Goal: Information Seeking & Learning: Learn about a topic

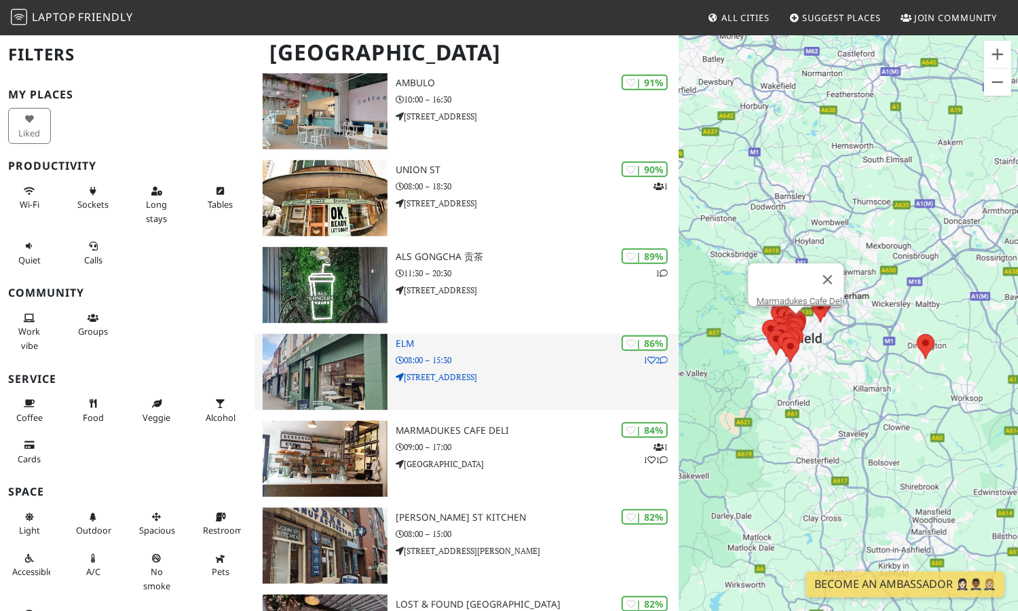
scroll to position [259, 0]
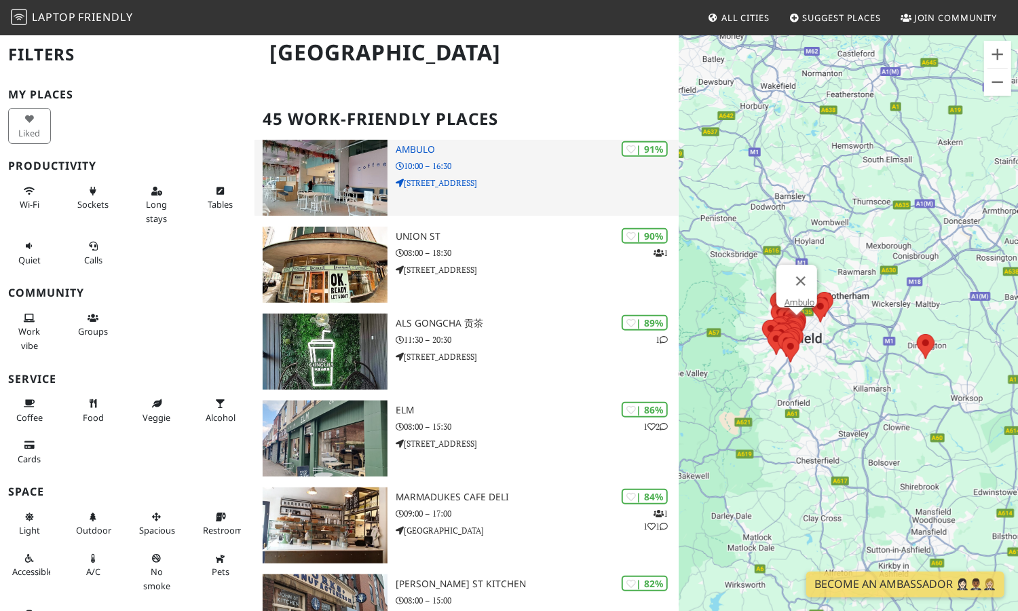
click at [514, 181] on p "48 Arundel Gate" at bounding box center [537, 182] width 283 height 13
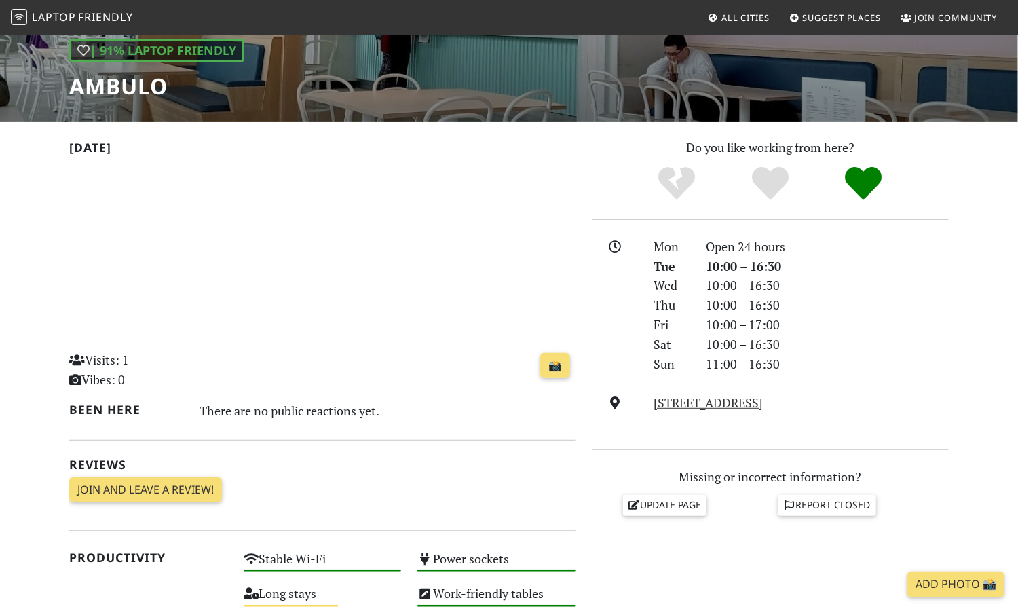
scroll to position [135, 0]
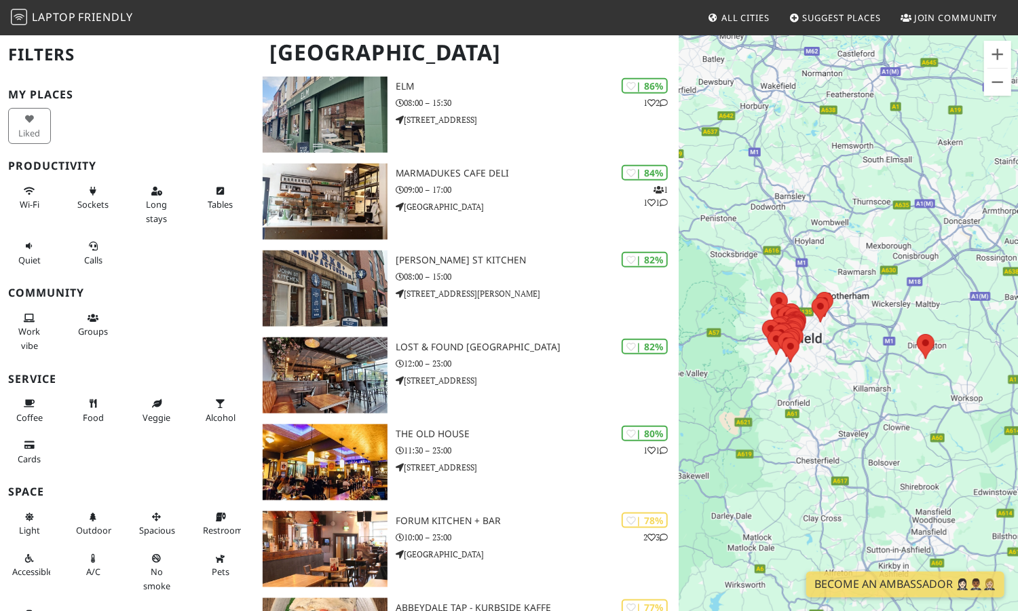
scroll to position [643, 0]
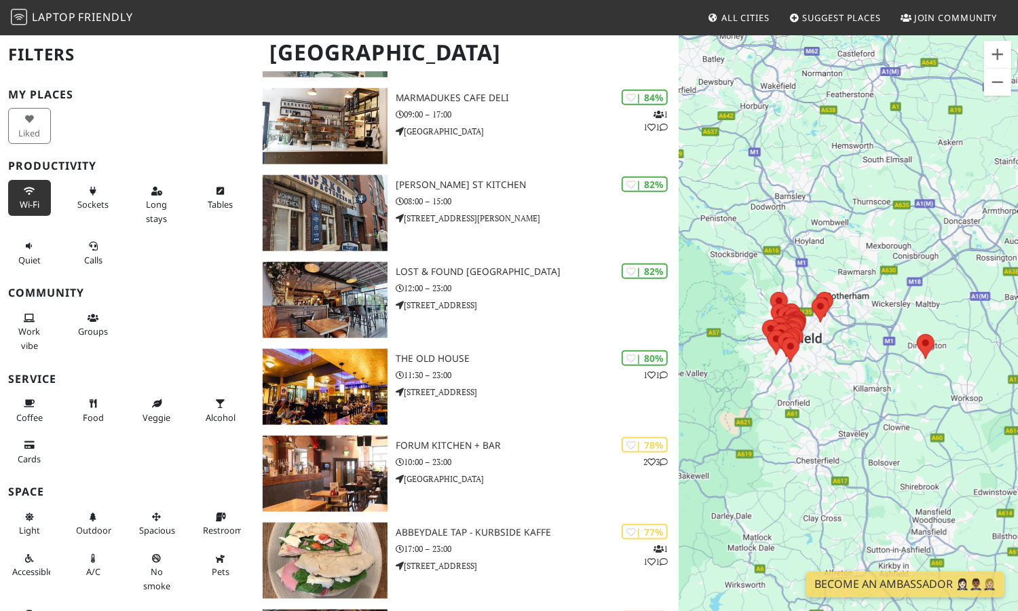
click at [24, 199] on span "Wi-Fi" at bounding box center [30, 204] width 20 height 12
click at [80, 202] on span "Sockets" at bounding box center [92, 204] width 31 height 12
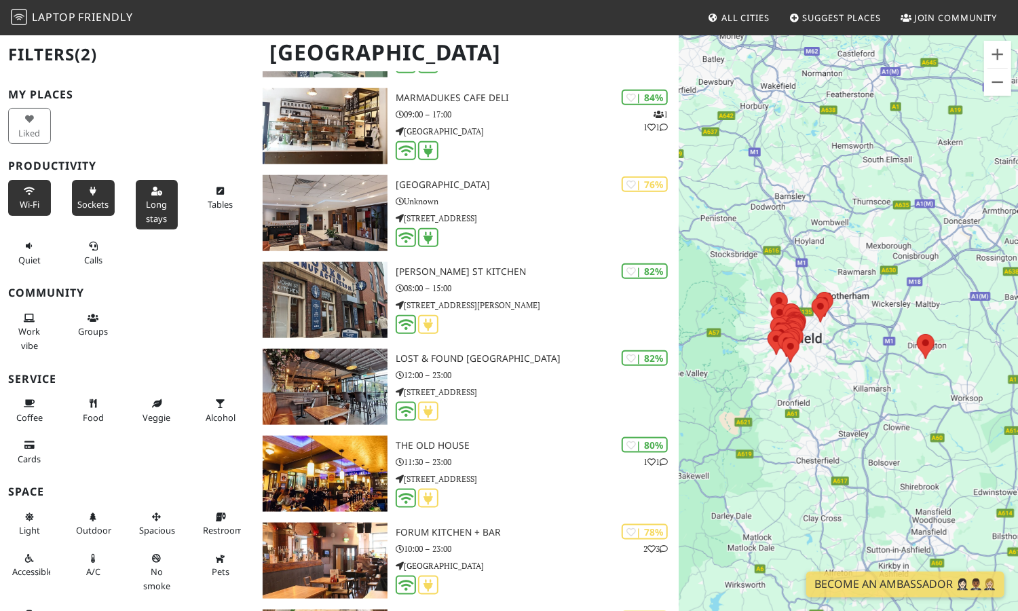
click at [155, 209] on span "Long stays" at bounding box center [156, 211] width 21 height 26
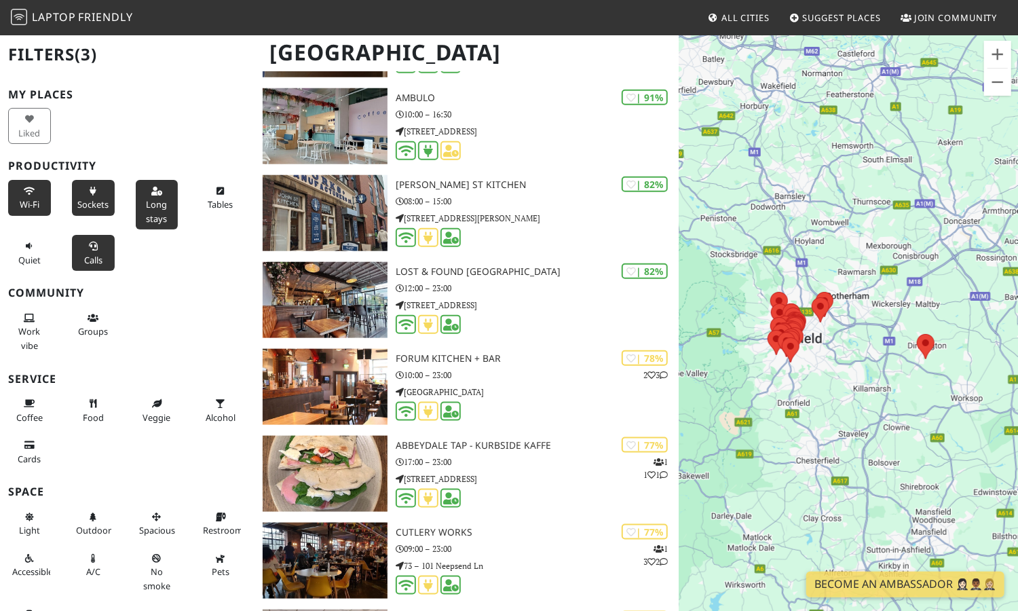
click at [94, 248] on icon at bounding box center [93, 246] width 11 height 9
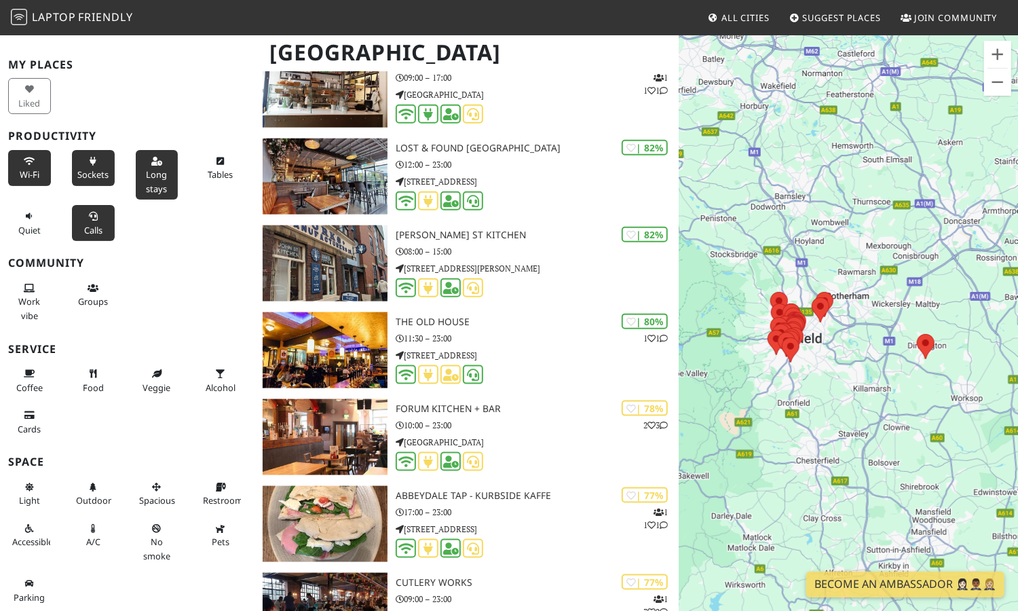
scroll to position [711, 0]
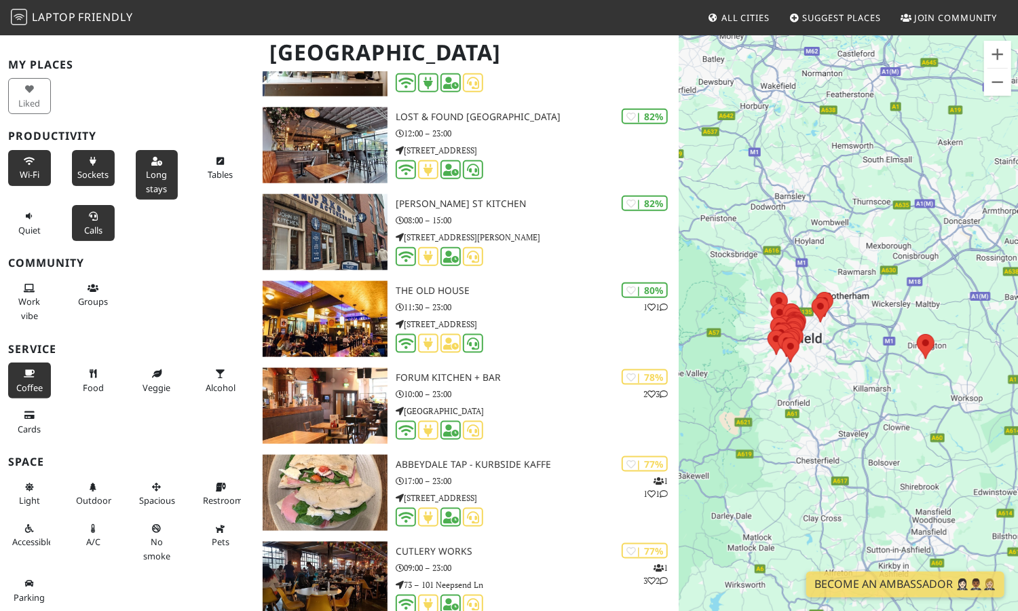
click at [19, 382] on span "Coffee" at bounding box center [29, 387] width 26 height 12
click at [90, 382] on span "Food" at bounding box center [93, 387] width 21 height 12
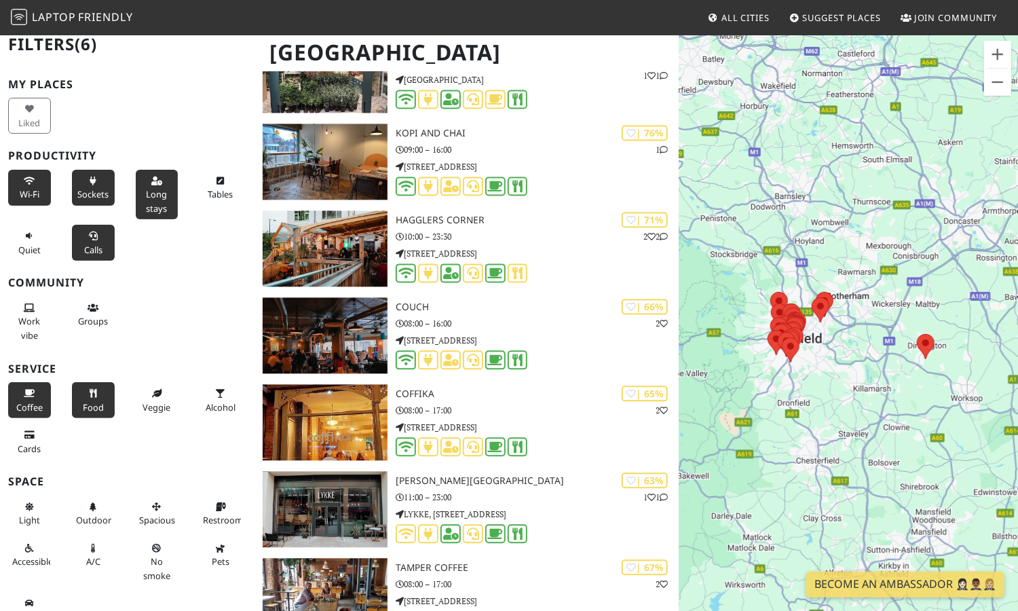
scroll to position [0, 0]
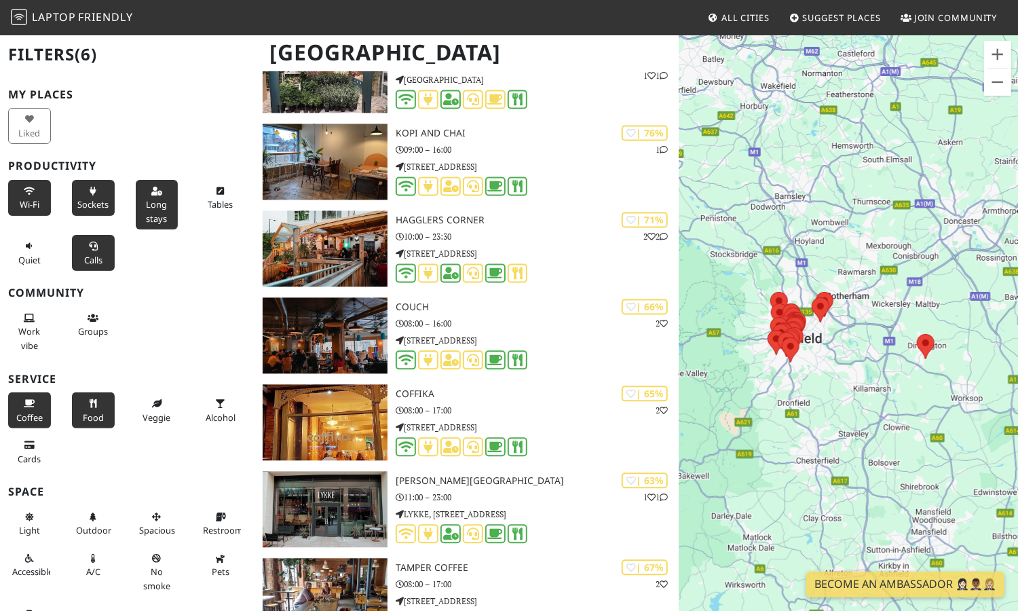
drag, startPoint x: 33, startPoint y: 459, endPoint x: 71, endPoint y: 433, distance: 46.3
click at [33, 459] on span "Cards" at bounding box center [29, 459] width 23 height 12
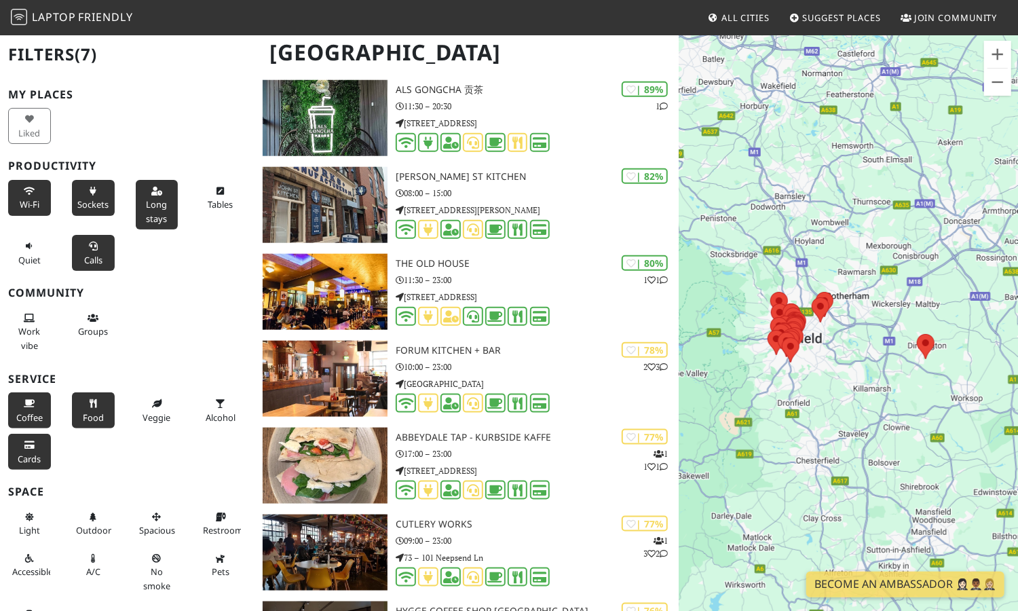
scroll to position [643, 0]
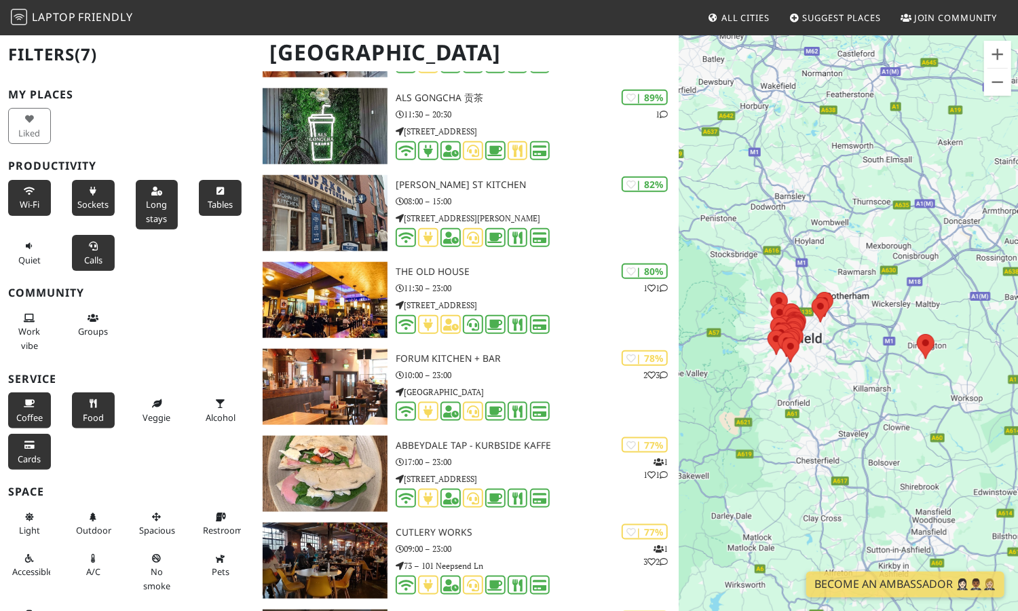
click at [219, 208] on span "Tables" at bounding box center [220, 204] width 25 height 12
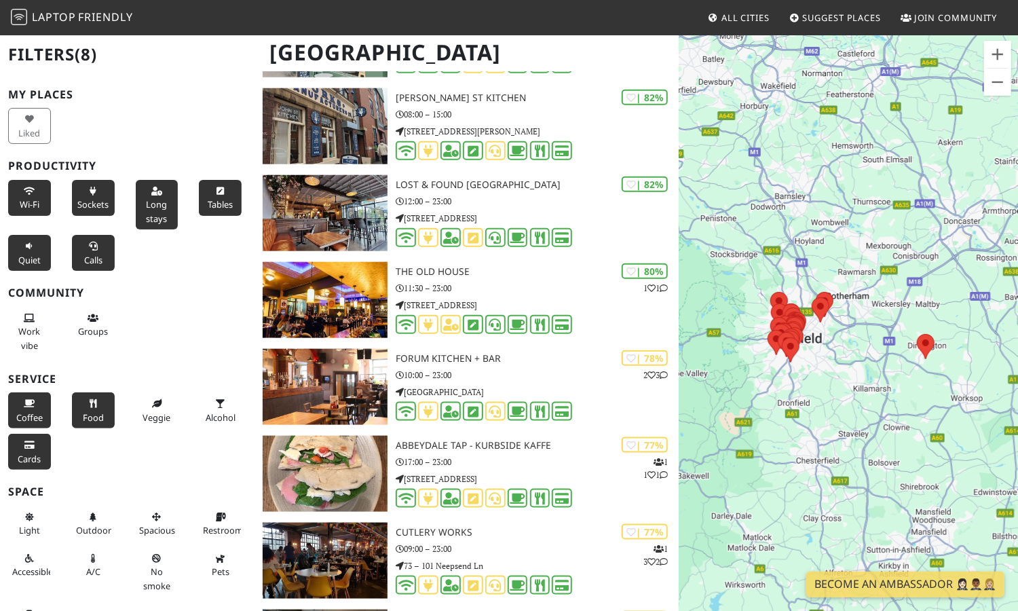
click at [28, 254] on span "Quiet" at bounding box center [29, 260] width 22 height 12
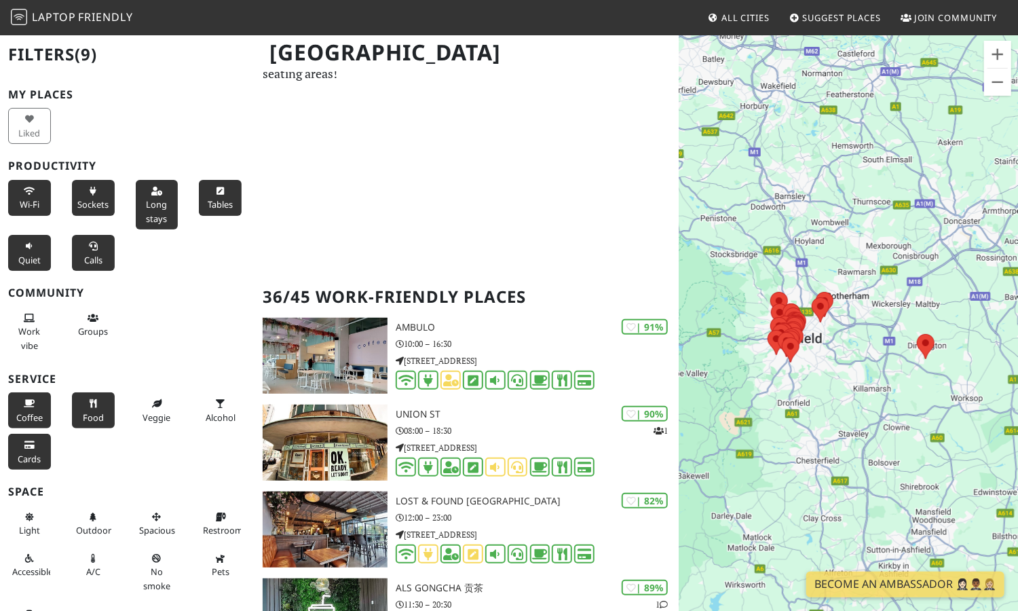
scroll to position [67, 0]
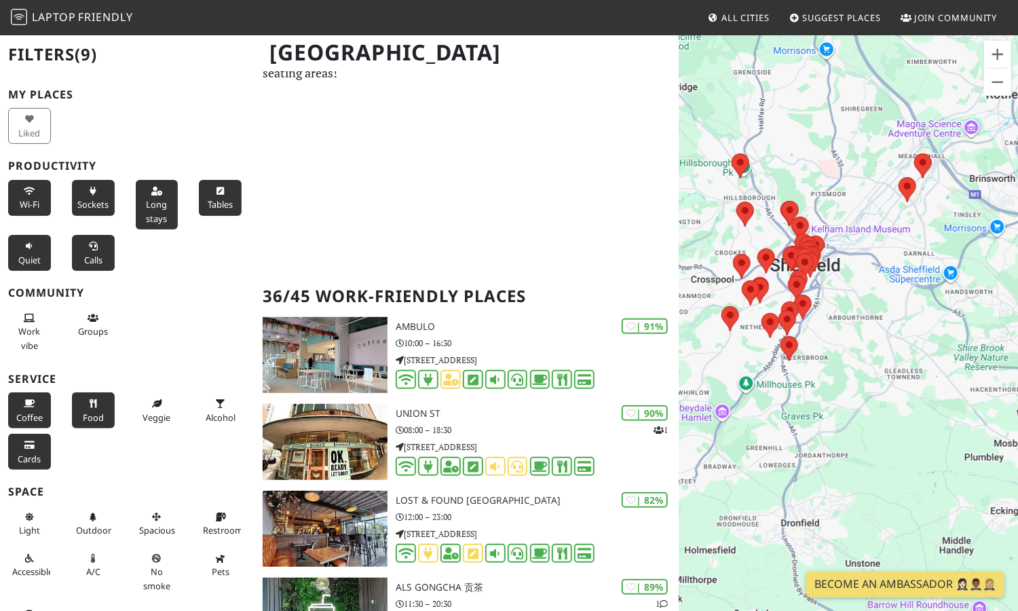
drag, startPoint x: 797, startPoint y: 430, endPoint x: 874, endPoint y: 371, distance: 96.8
click at [874, 371] on div "To navigate, press the arrow keys." at bounding box center [848, 339] width 339 height 611
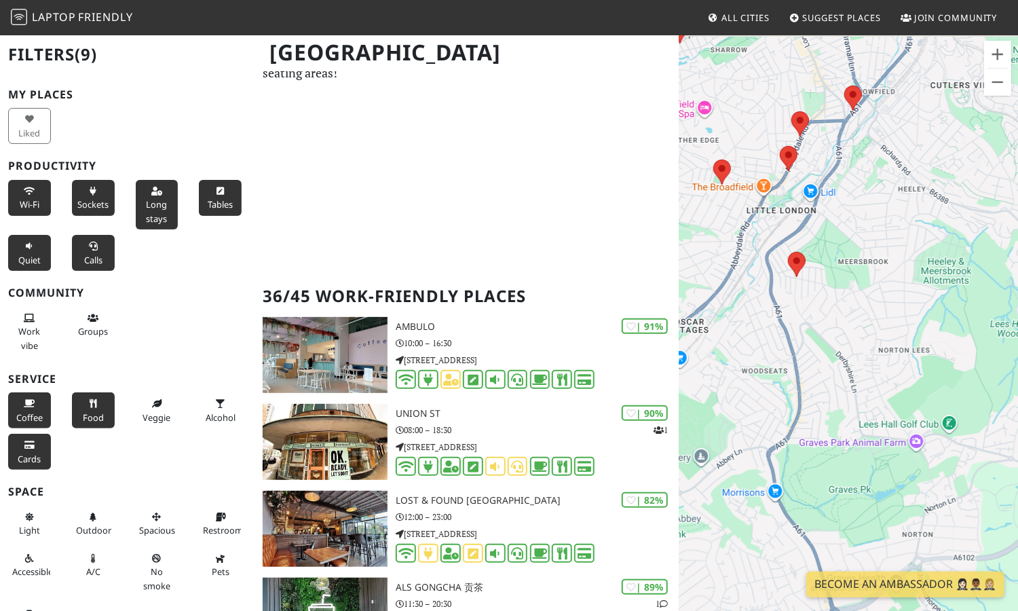
drag, startPoint x: 739, startPoint y: 278, endPoint x: 849, endPoint y: 303, distance: 112.8
click at [851, 303] on div "To navigate, press the arrow keys." at bounding box center [848, 339] width 339 height 611
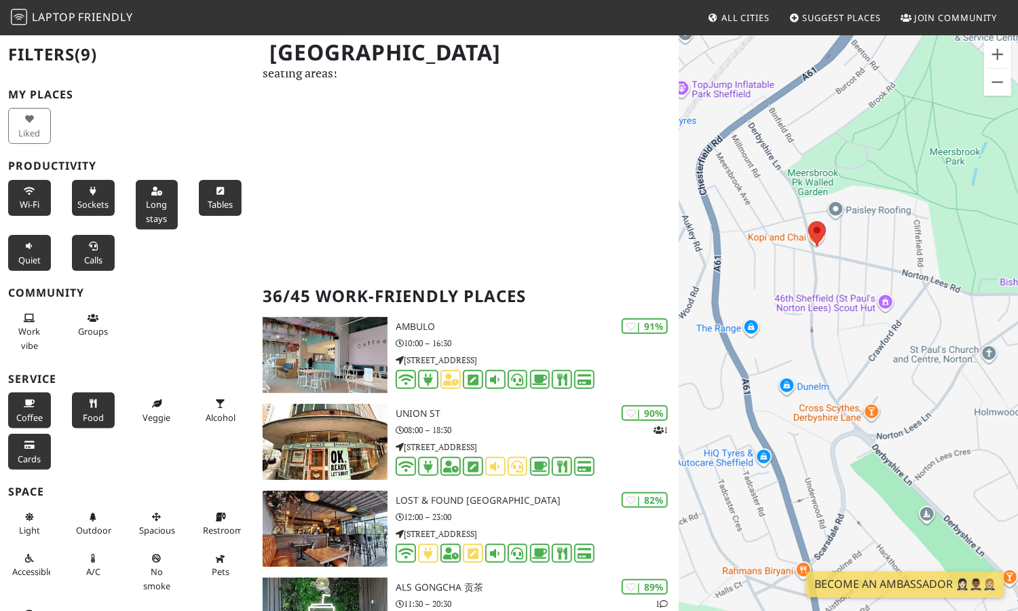
drag, startPoint x: 721, startPoint y: 236, endPoint x: 848, endPoint y: 259, distance: 128.5
click at [848, 259] on div "To navigate, press the arrow keys." at bounding box center [848, 339] width 339 height 611
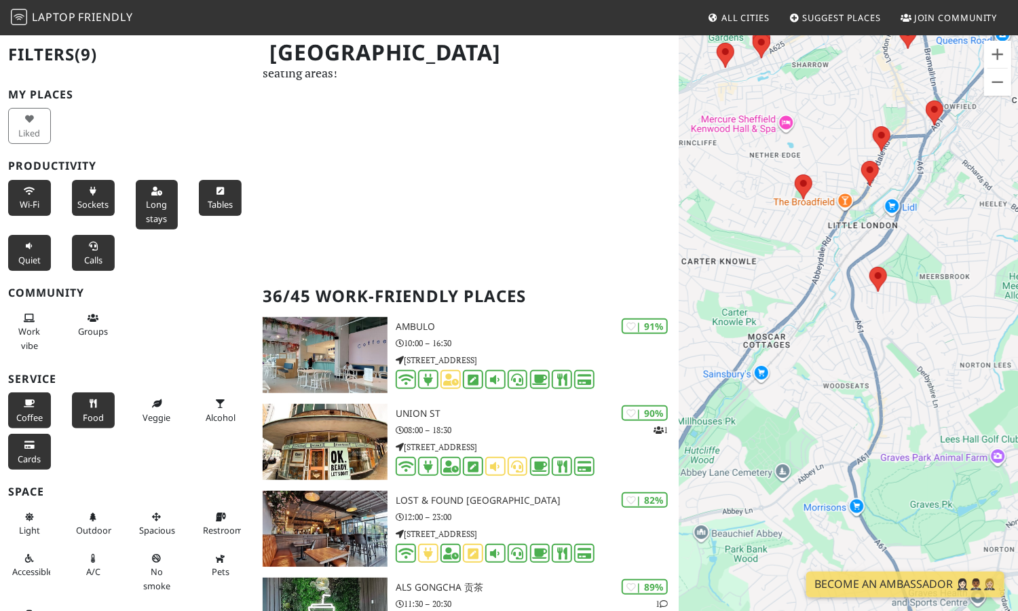
drag, startPoint x: 932, startPoint y: 352, endPoint x: 914, endPoint y: 345, distance: 19.5
click at [914, 345] on div "To navigate, press the arrow keys." at bounding box center [848, 339] width 339 height 611
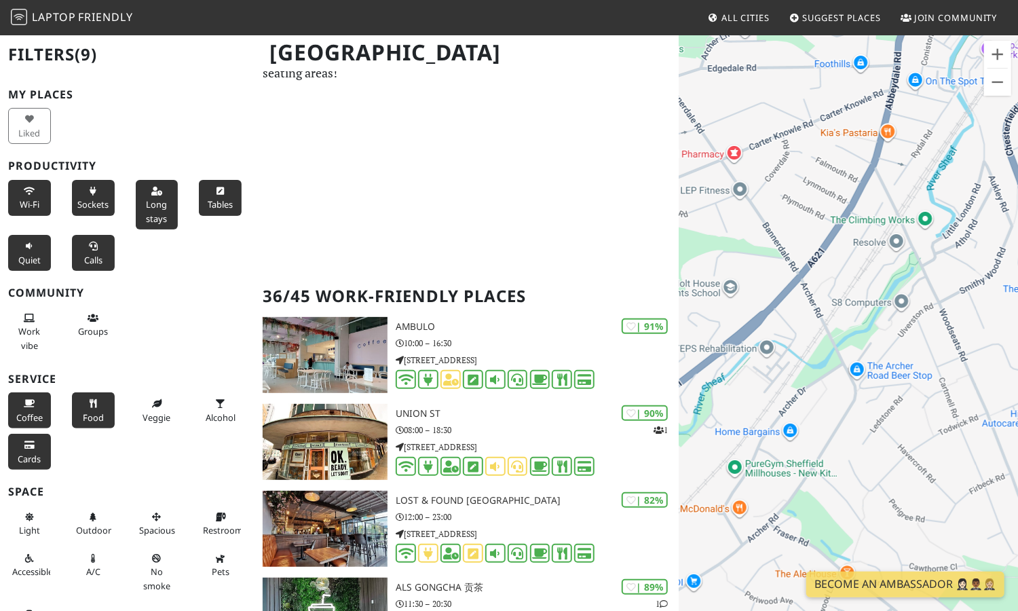
drag, startPoint x: 813, startPoint y: 231, endPoint x: 973, endPoint y: 174, distance: 169.6
click at [973, 174] on div "To navigate, press the arrow keys." at bounding box center [848, 339] width 339 height 611
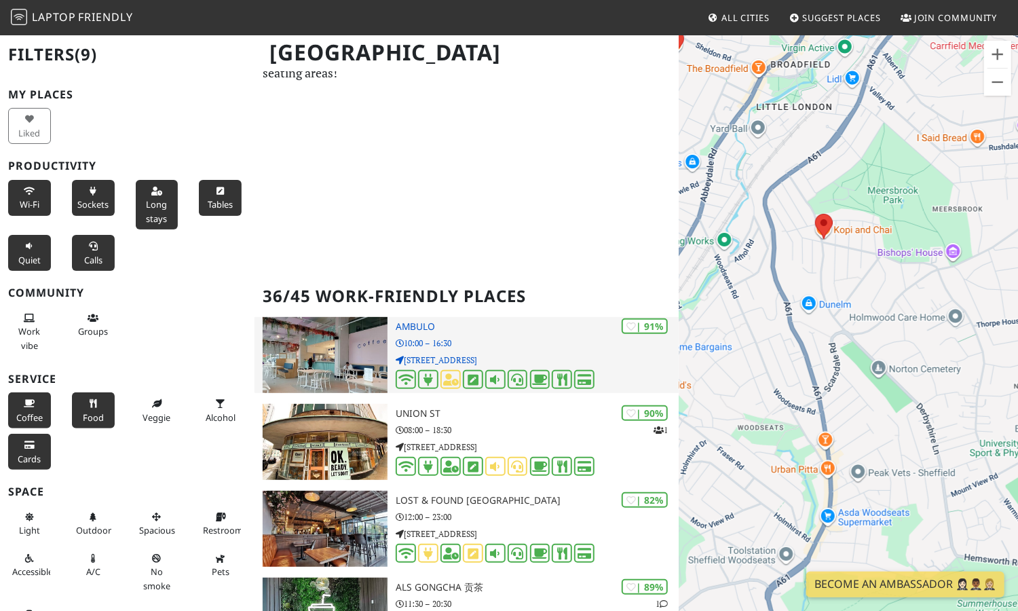
drag, startPoint x: 793, startPoint y: 401, endPoint x: 619, endPoint y: 375, distance: 175.7
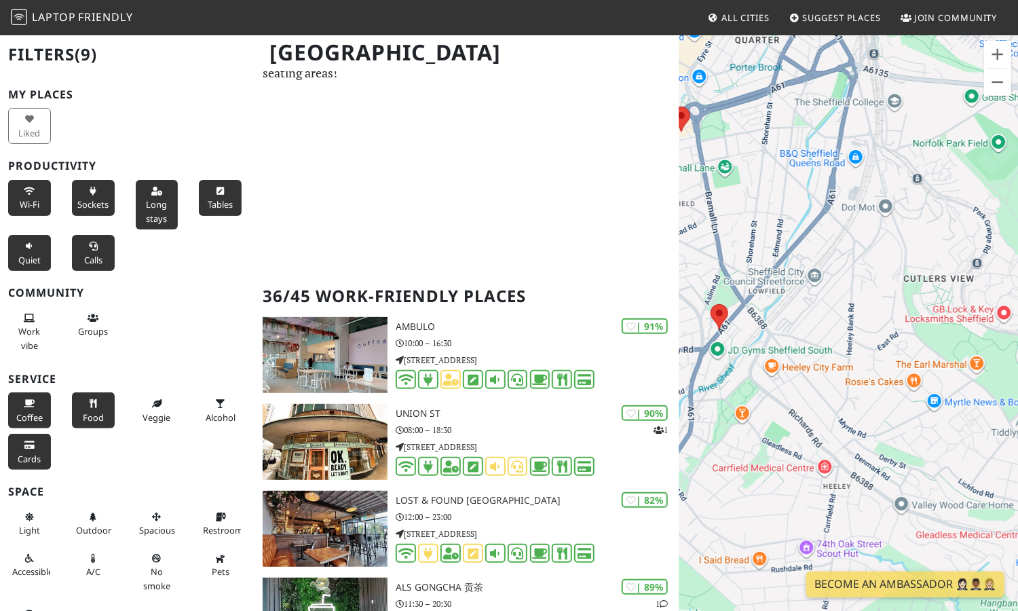
drag, startPoint x: 892, startPoint y: 422, endPoint x: 733, endPoint y: 202, distance: 272.2
click at [733, 200] on div "To navigate, press the arrow keys." at bounding box center [848, 339] width 339 height 611
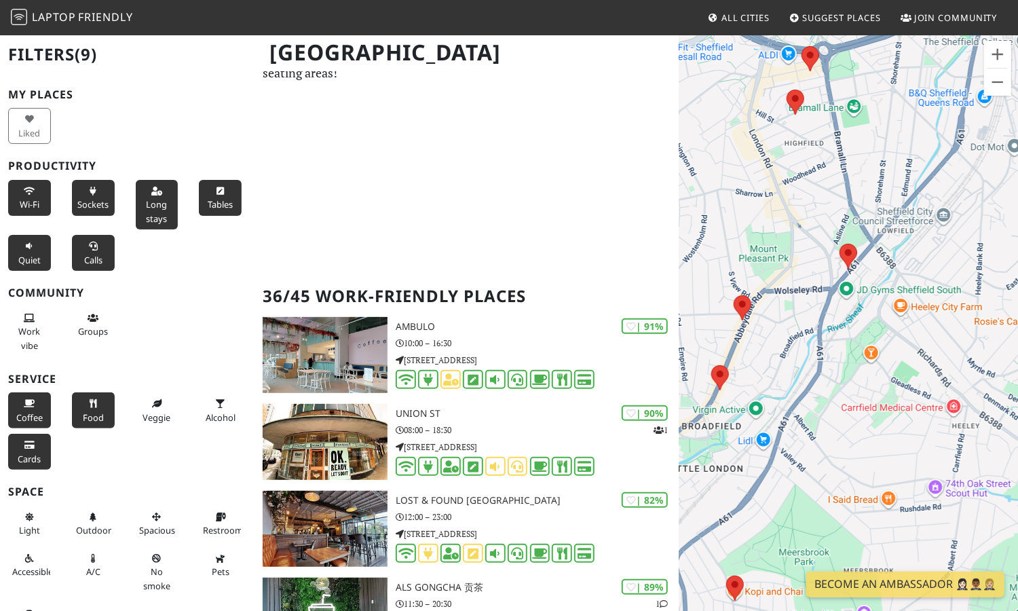
drag, startPoint x: 783, startPoint y: 393, endPoint x: 920, endPoint y: 341, distance: 146.5
click at [920, 341] on div "To navigate, press the arrow keys." at bounding box center [848, 339] width 339 height 611
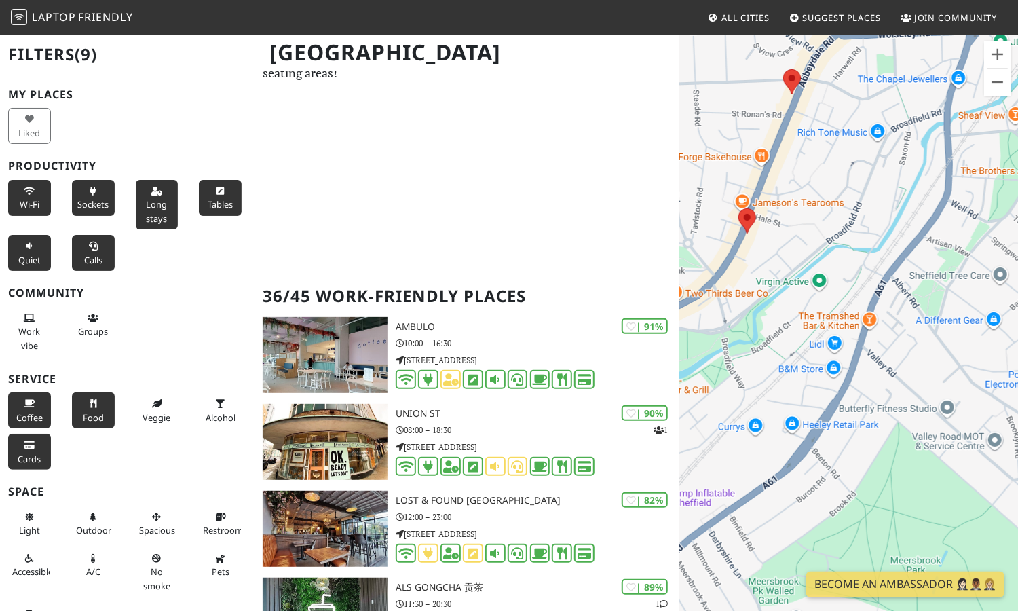
drag, startPoint x: 783, startPoint y: 307, endPoint x: 1009, endPoint y: 293, distance: 226.5
click at [1009, 293] on div "To navigate, press the arrow keys." at bounding box center [848, 339] width 339 height 611
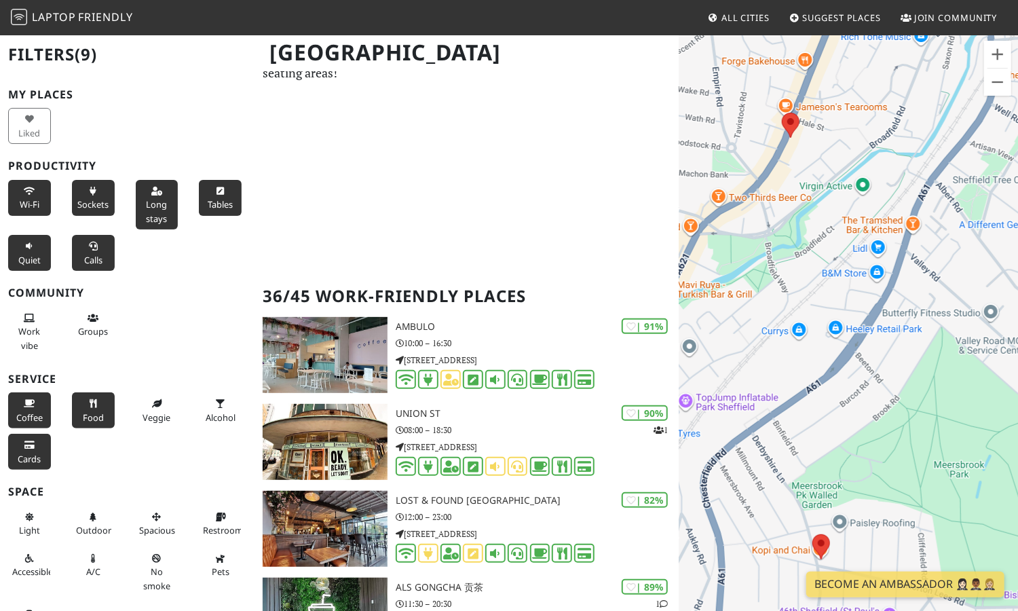
drag, startPoint x: 890, startPoint y: 375, endPoint x: 930, endPoint y: 299, distance: 85.6
click at [930, 299] on div "To navigate, press the arrow keys." at bounding box center [848, 339] width 339 height 611
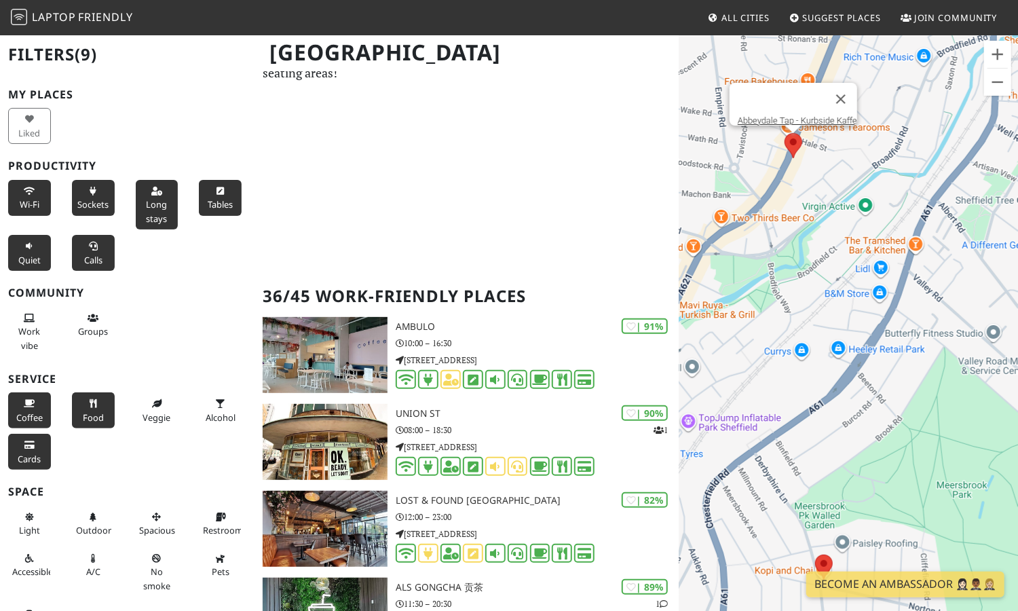
click at [785, 133] on area at bounding box center [785, 133] width 0 height 0
click at [799, 115] on link "Abbeydale Tap - Kurbside Kaffe" at bounding box center [797, 120] width 119 height 10
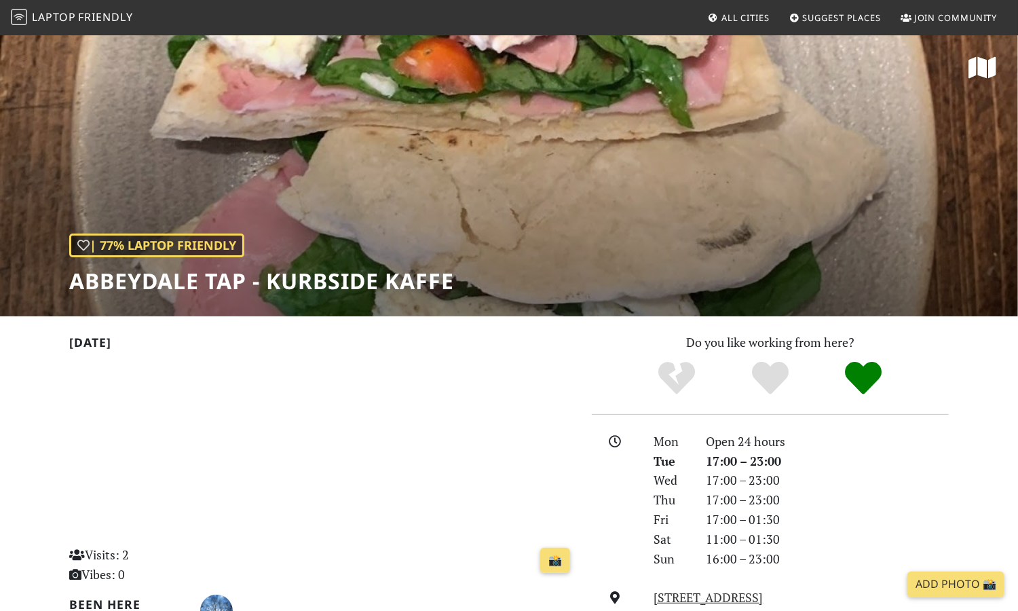
click at [216, 343] on h2 "Today" at bounding box center [322, 345] width 506 height 20
